Goal: Navigation & Orientation: Find specific page/section

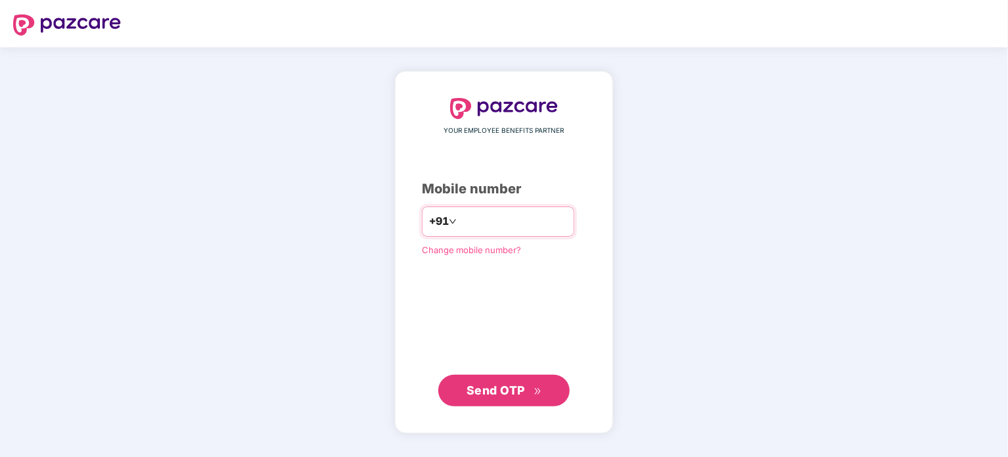
click at [465, 225] on input "number" at bounding box center [513, 221] width 108 height 21
type input "**********"
click at [500, 384] on span "Send OTP" at bounding box center [495, 389] width 58 height 14
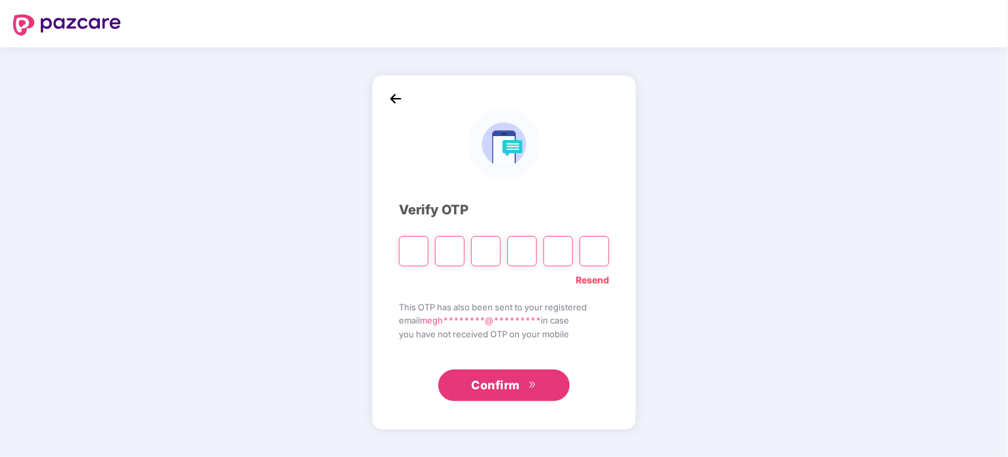
type input "*"
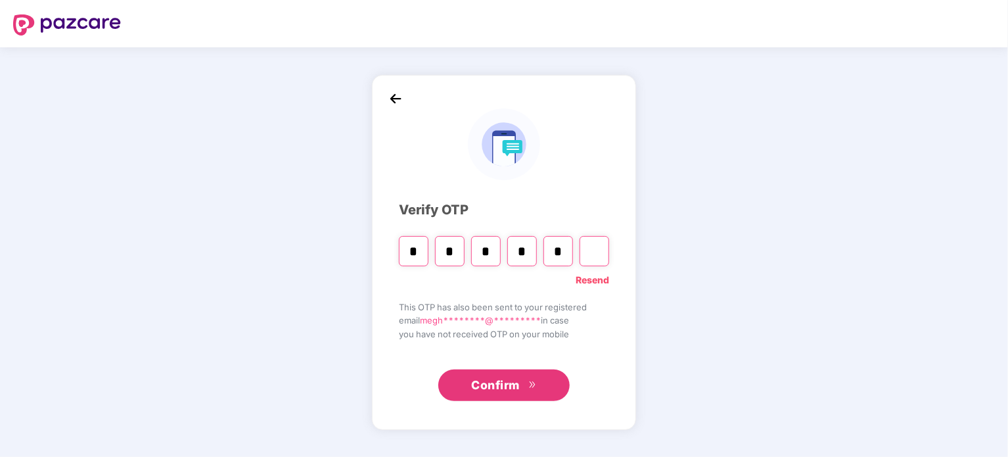
type input "*"
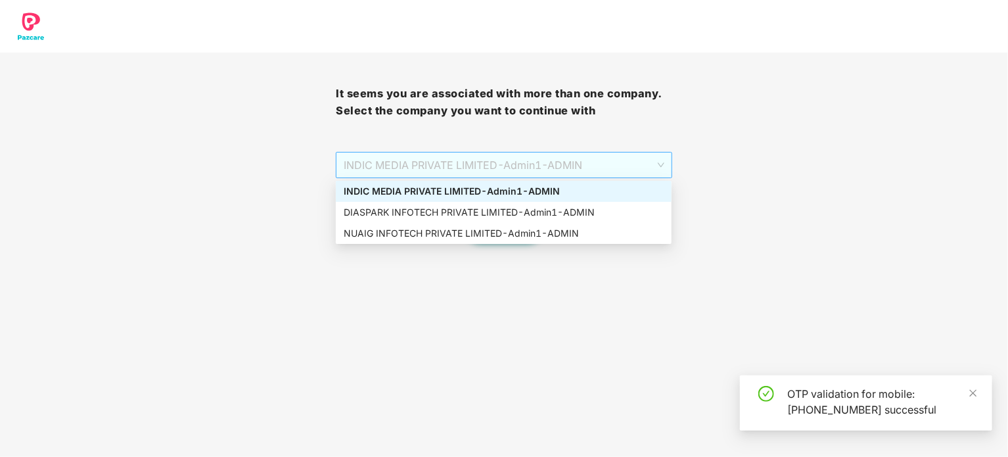
click at [657, 166] on span "INDIC MEDIA PRIVATE LIMITED - Admin1 - ADMIN" at bounding box center [504, 164] width 320 height 25
click at [458, 212] on div "DIASPARK INFOTECH PRIVATE LIMITED - Admin1 - ADMIN" at bounding box center [504, 212] width 320 height 14
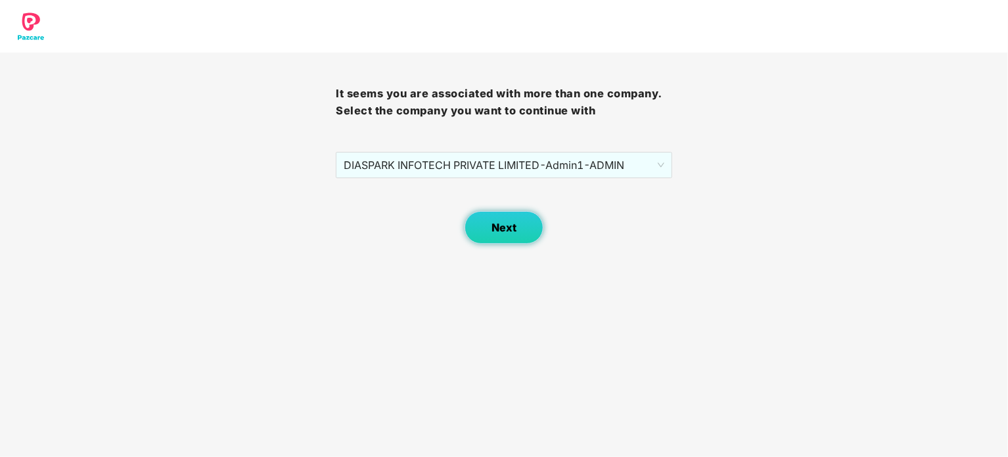
click at [512, 226] on span "Next" at bounding box center [503, 227] width 25 height 12
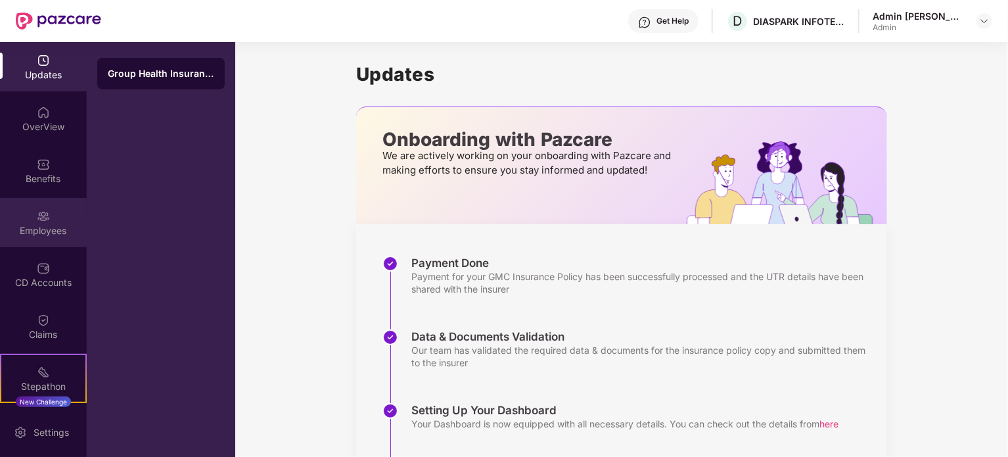
click at [48, 229] on div "Employees" at bounding box center [43, 230] width 87 height 13
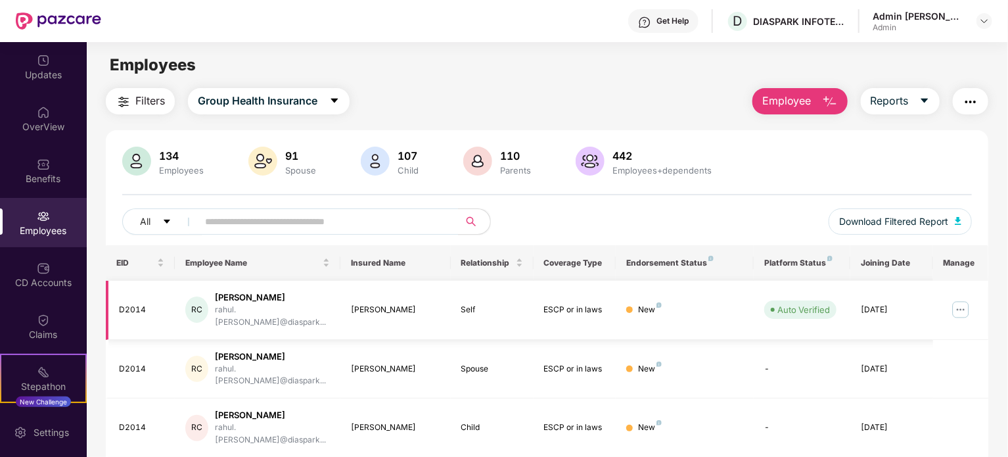
click at [961, 304] on img at bounding box center [960, 309] width 21 height 21
